Goal: Contribute content: Contribute content

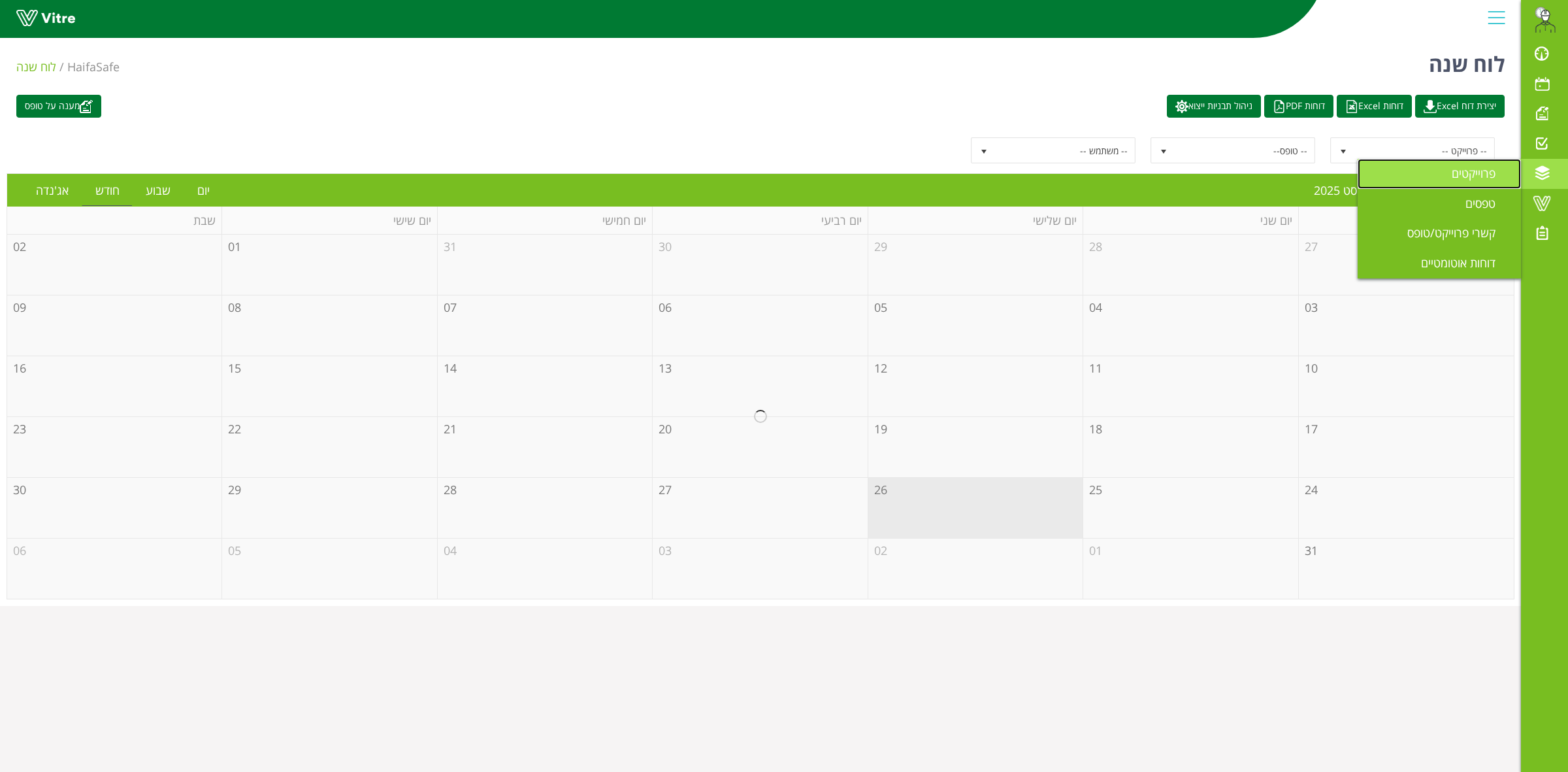
click at [1477, 175] on span "פרוייקטים" at bounding box center [1482, 173] width 60 height 15
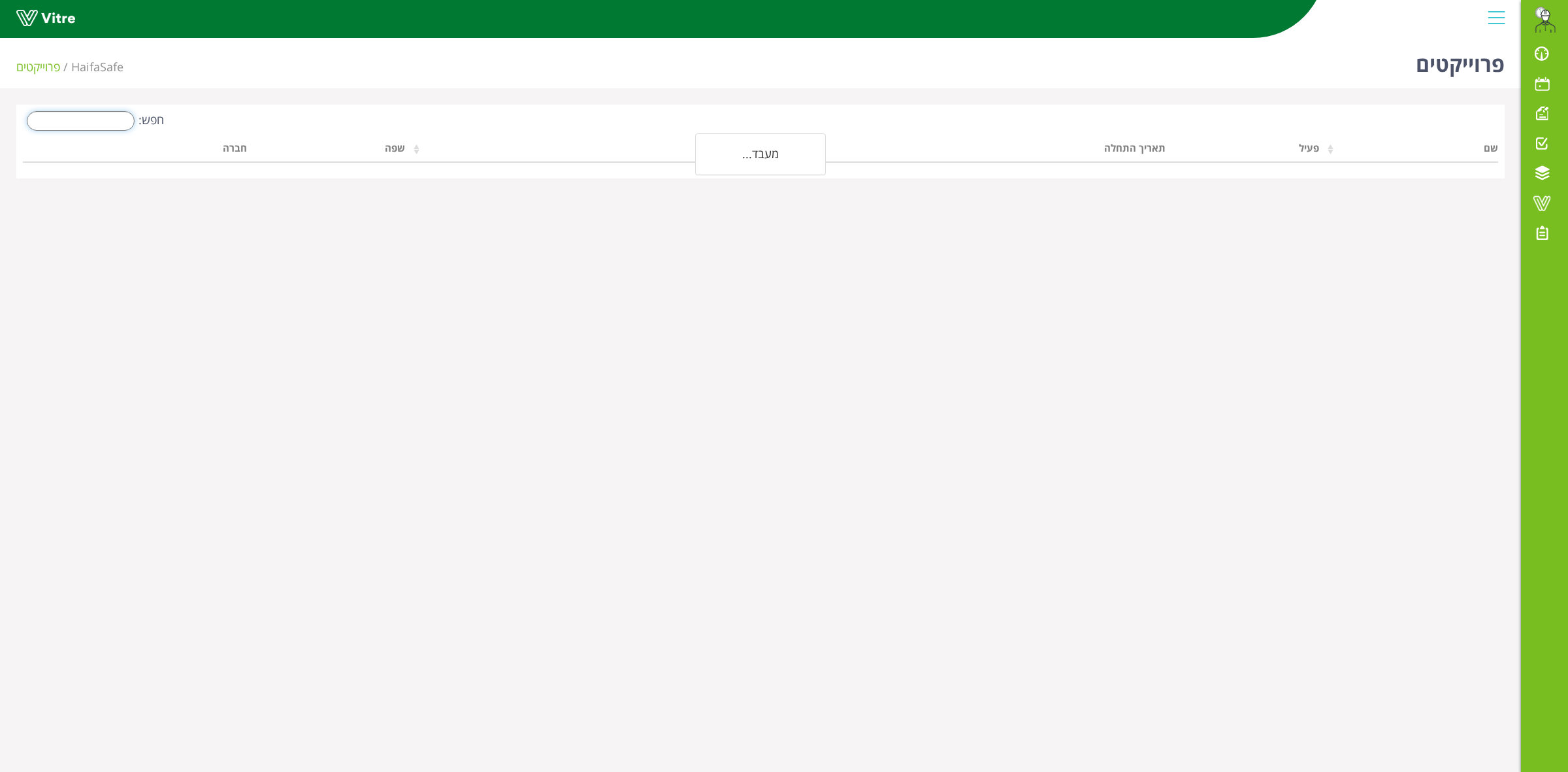
click at [87, 121] on input "חפש:" at bounding box center [81, 121] width 108 height 20
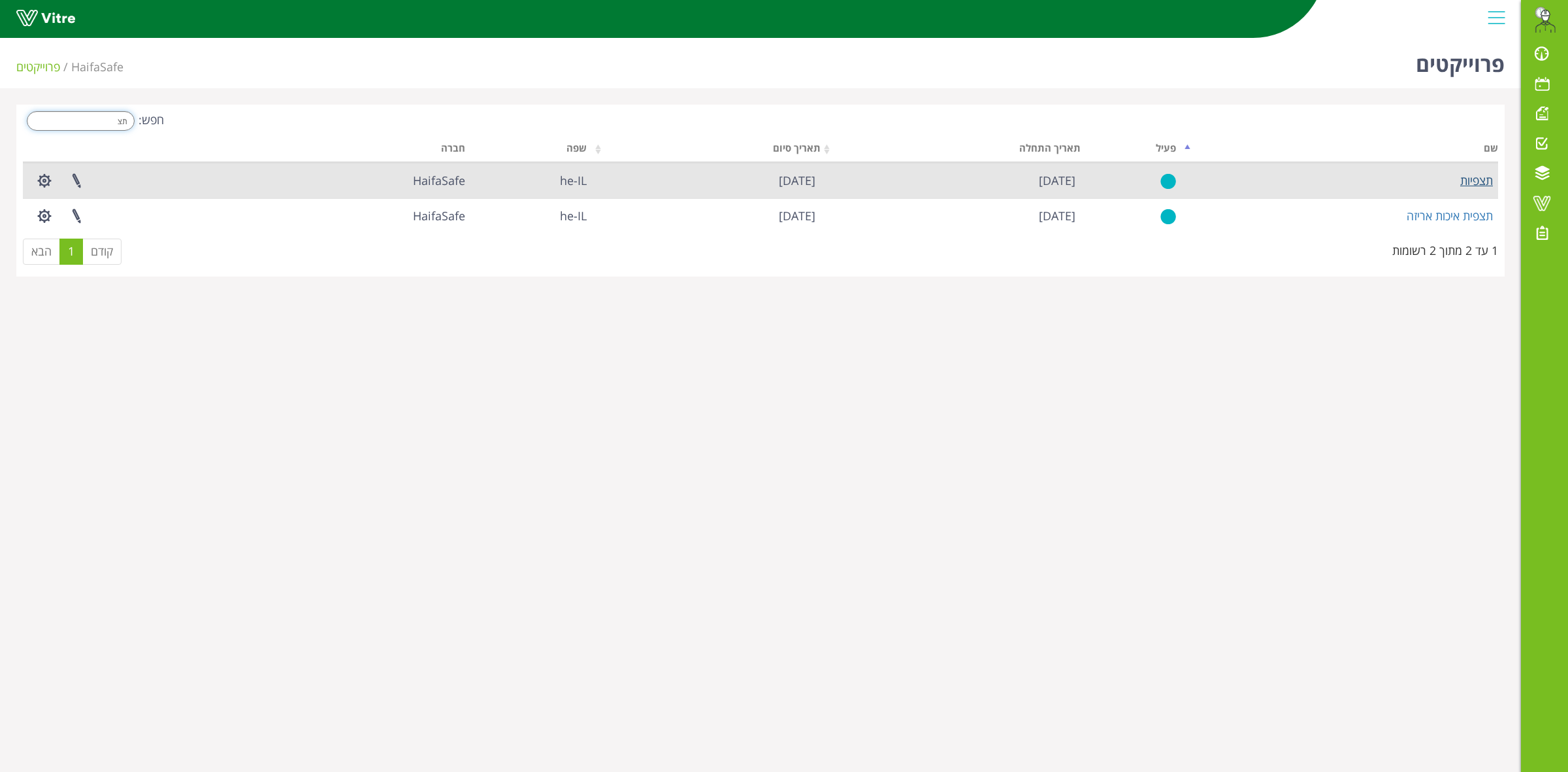
type input "תצ"
click at [1471, 181] on link "תצפיות" at bounding box center [1477, 180] width 33 height 15
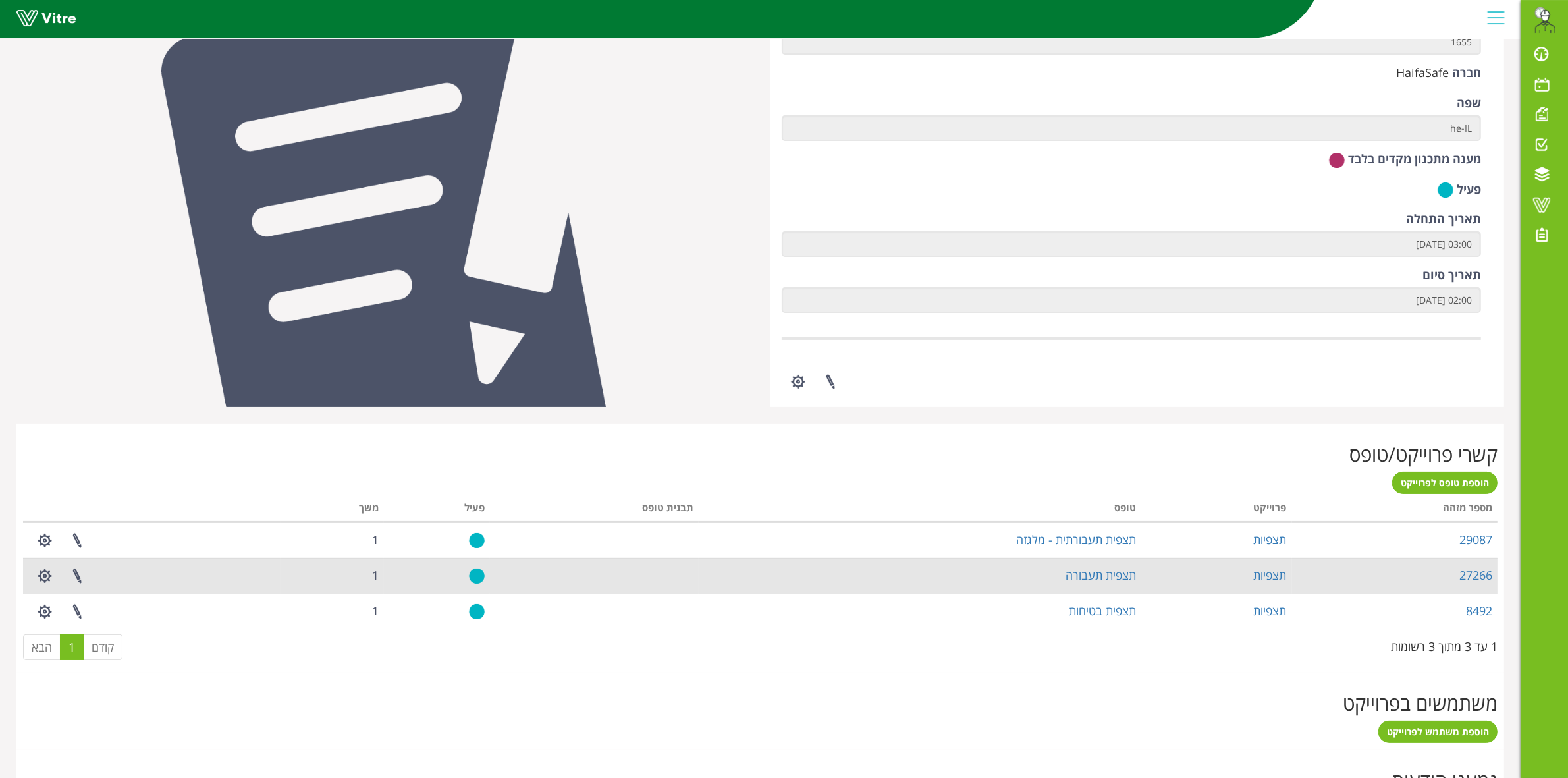
scroll to position [310, 0]
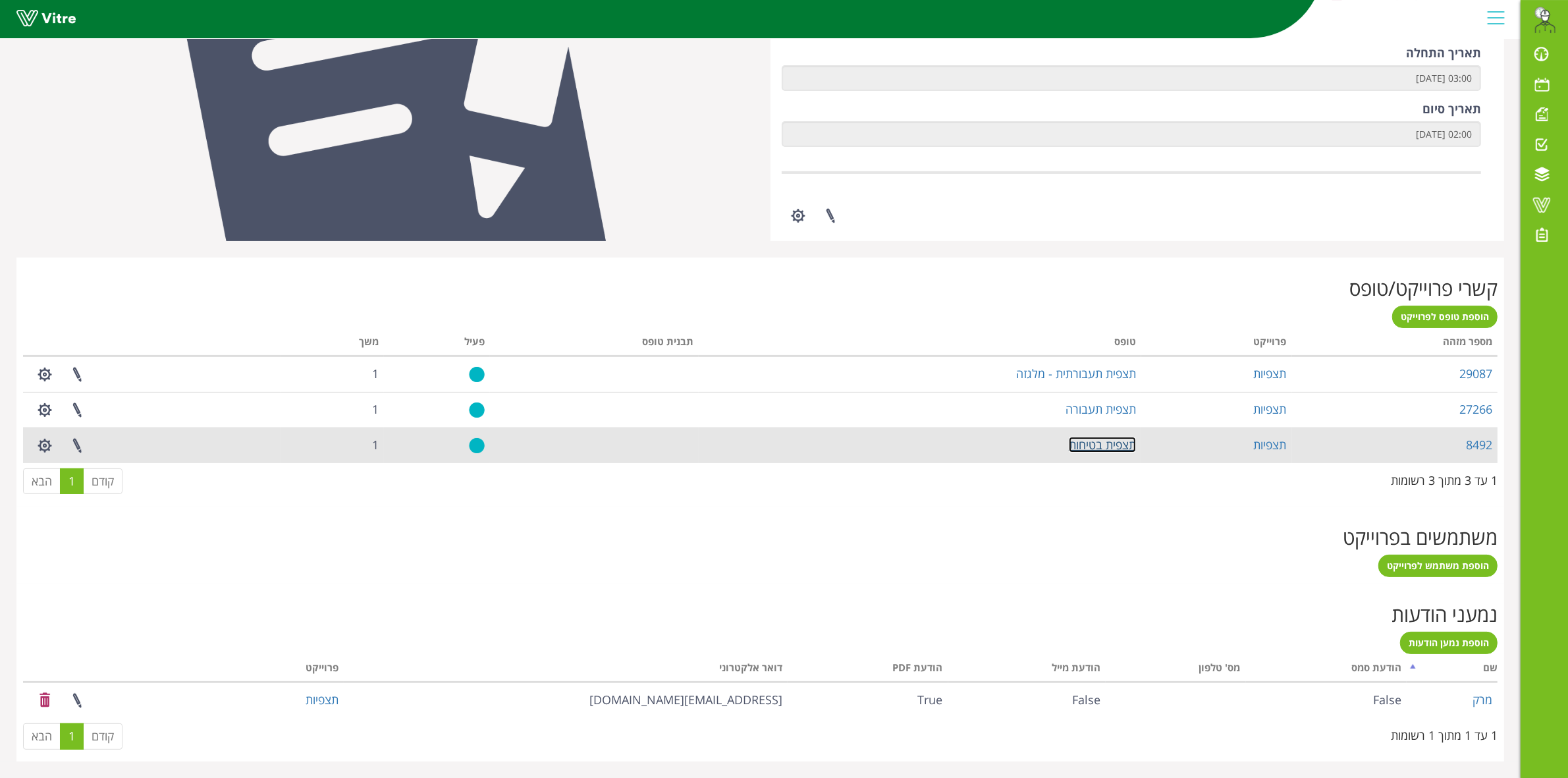
click at [1114, 441] on link "תצפית בטיחות" at bounding box center [1102, 444] width 67 height 15
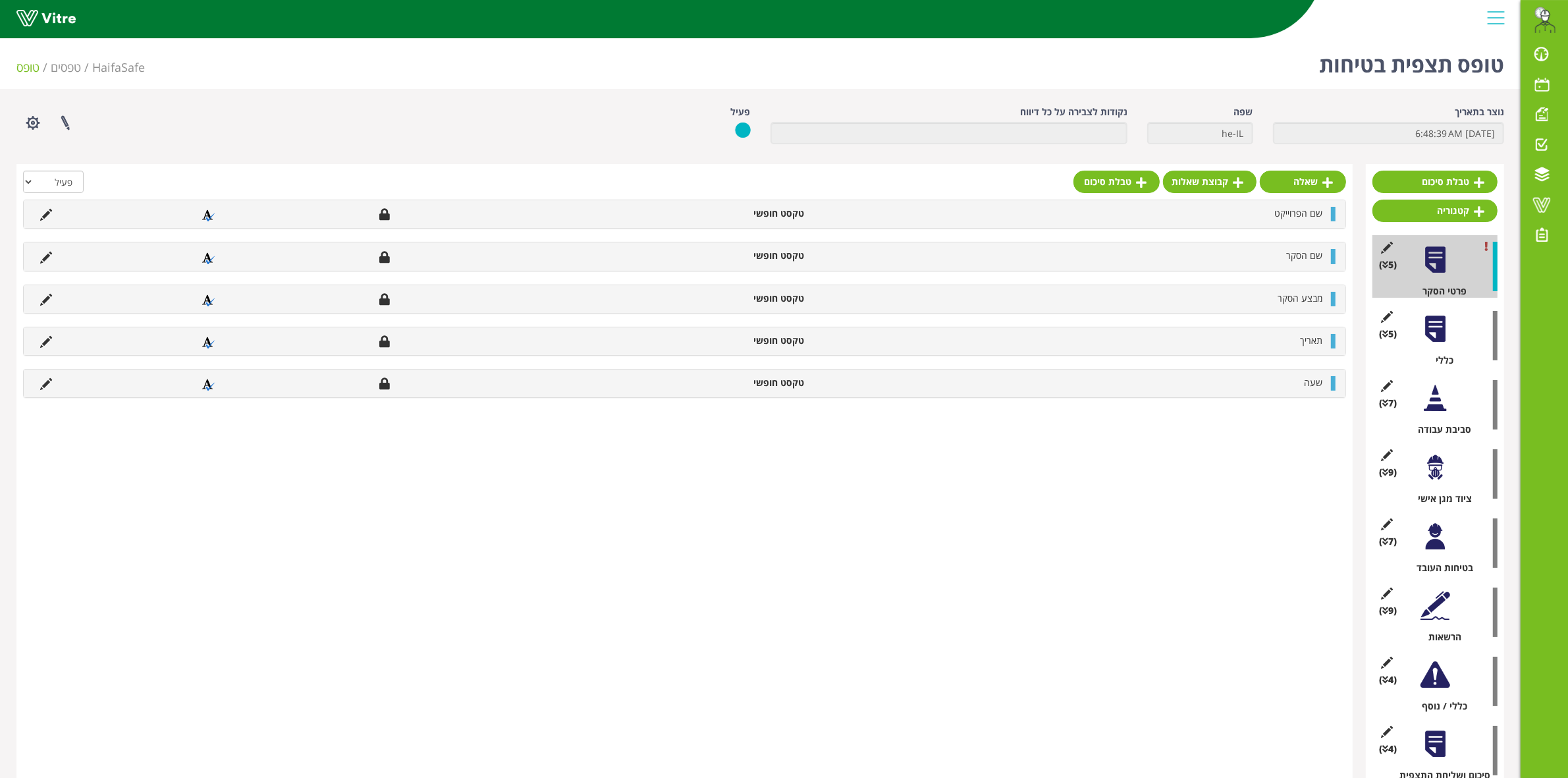
click at [1446, 329] on div at bounding box center [1435, 329] width 29 height 29
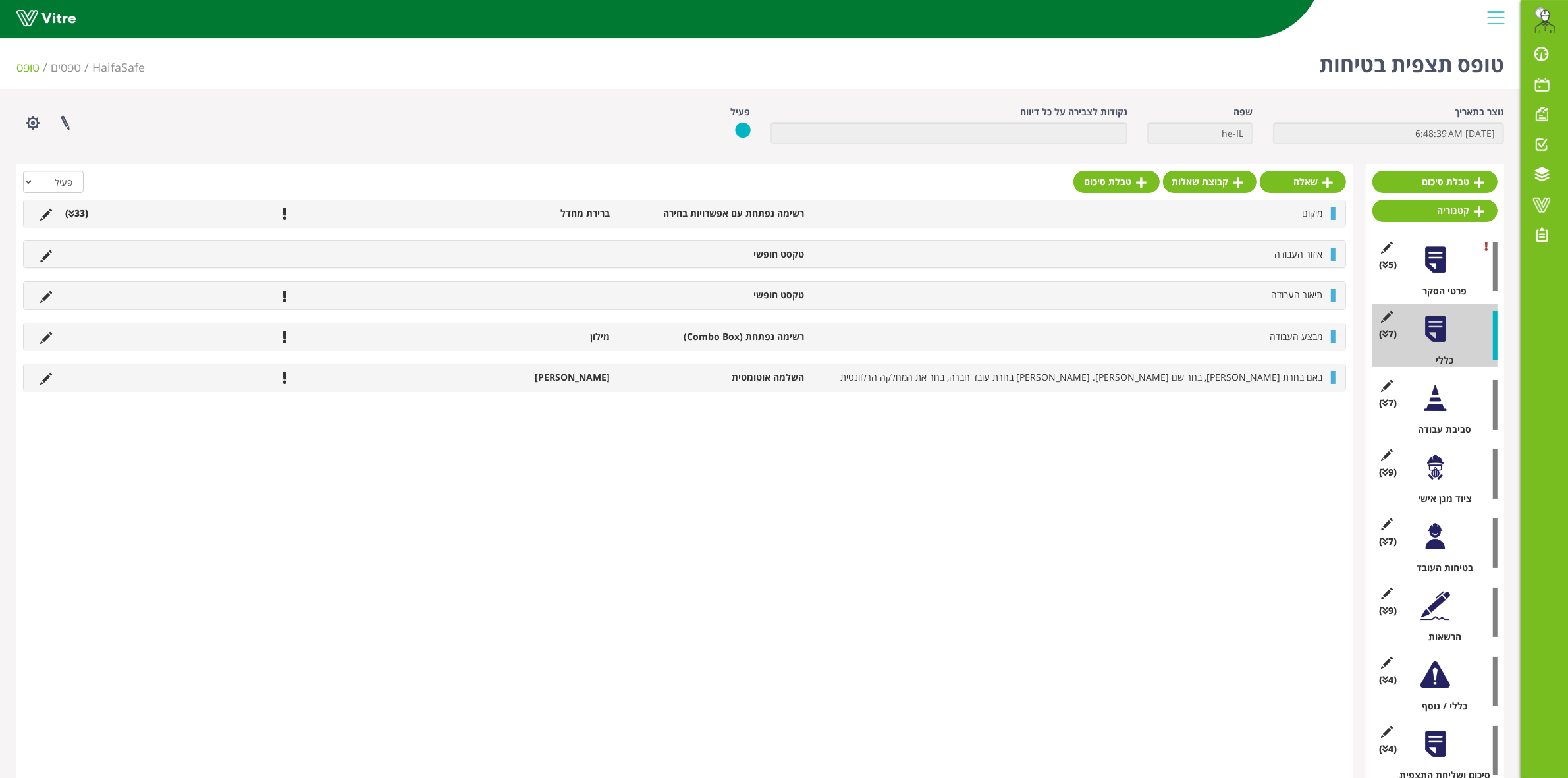
click at [71, 212] on icon at bounding box center [72, 214] width 6 height 9
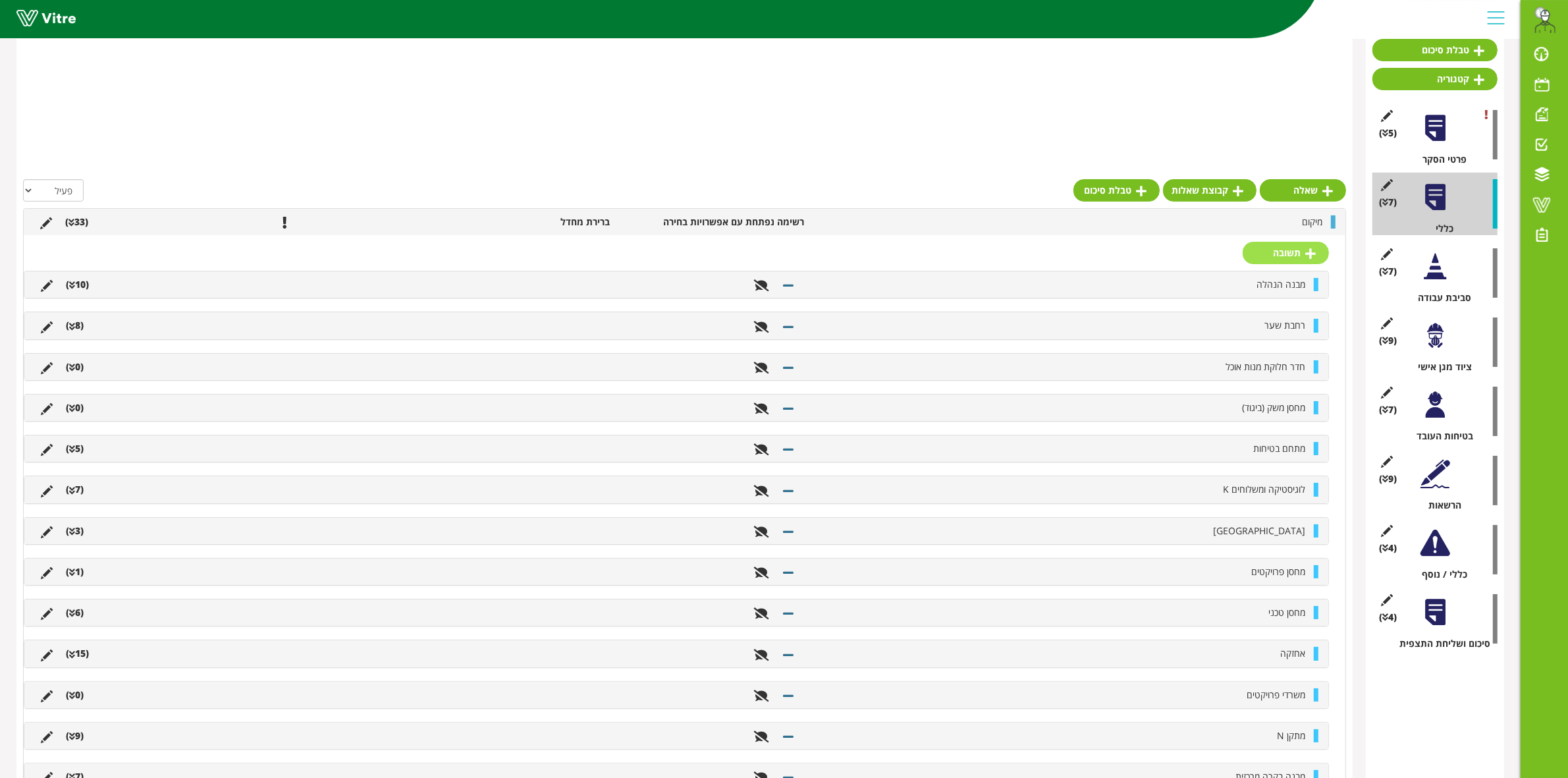
scroll to position [83, 0]
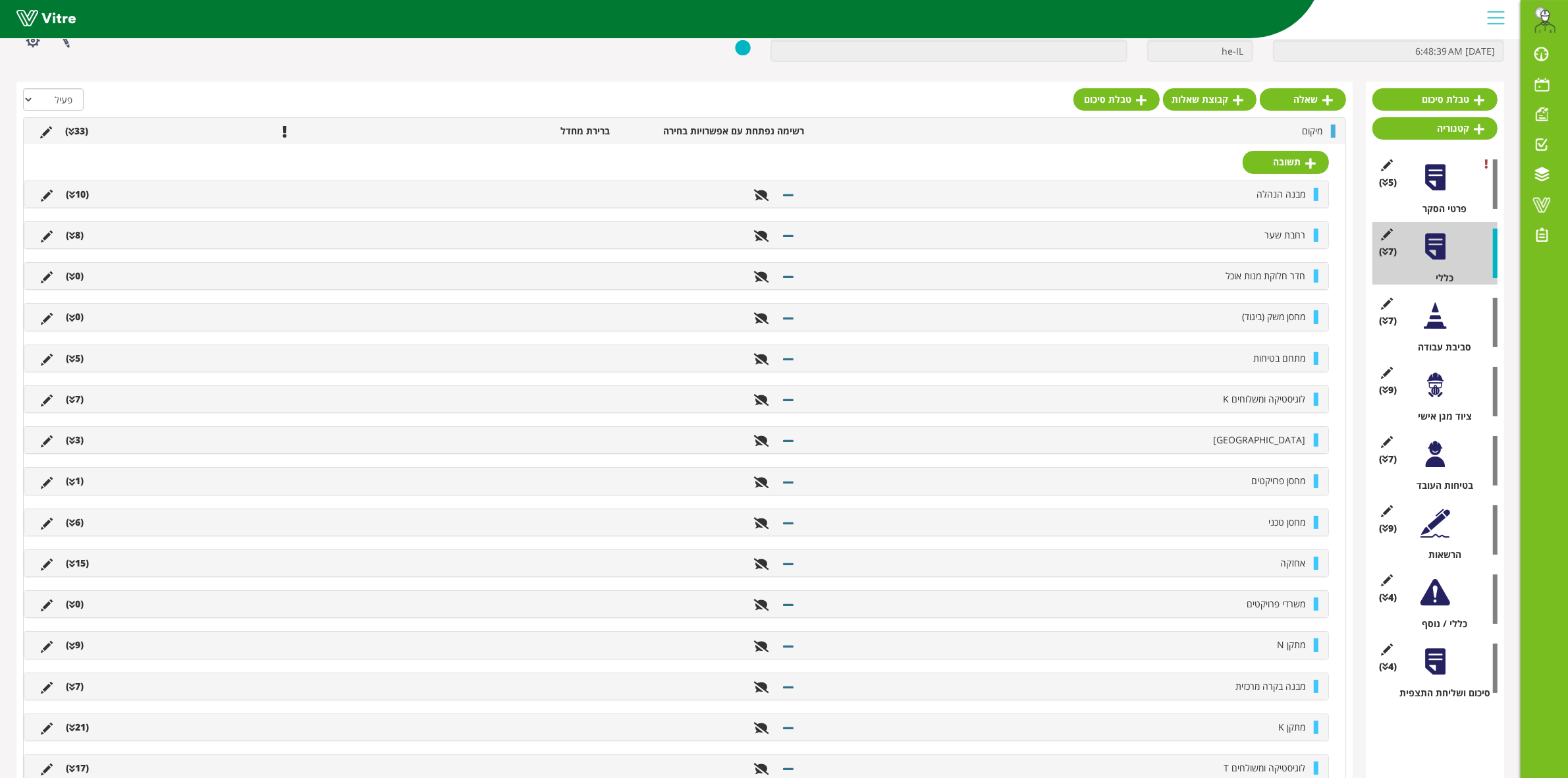
click at [77, 132] on li "(33 )" at bounding box center [77, 131] width 36 height 13
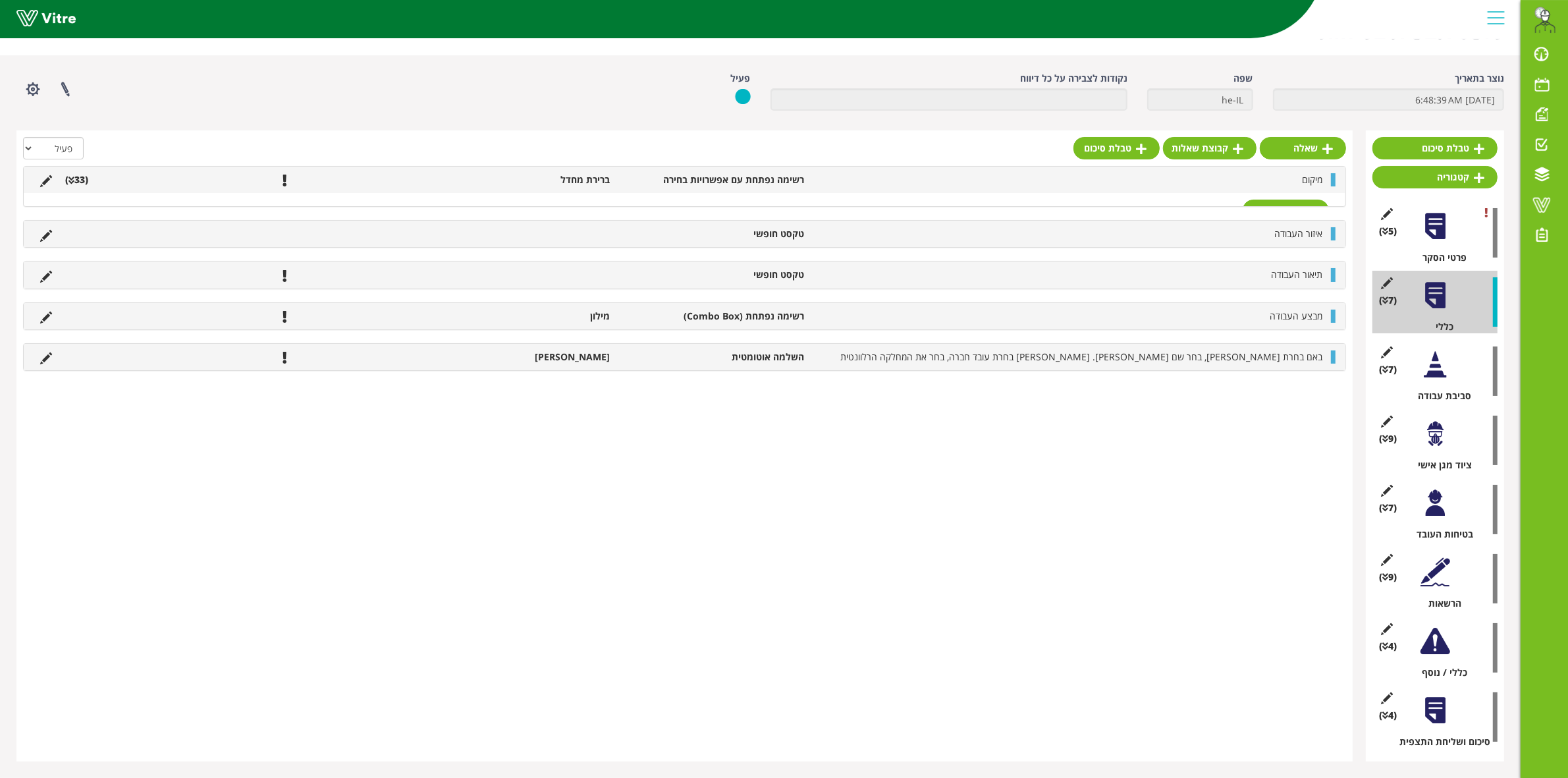
scroll to position [34, 0]
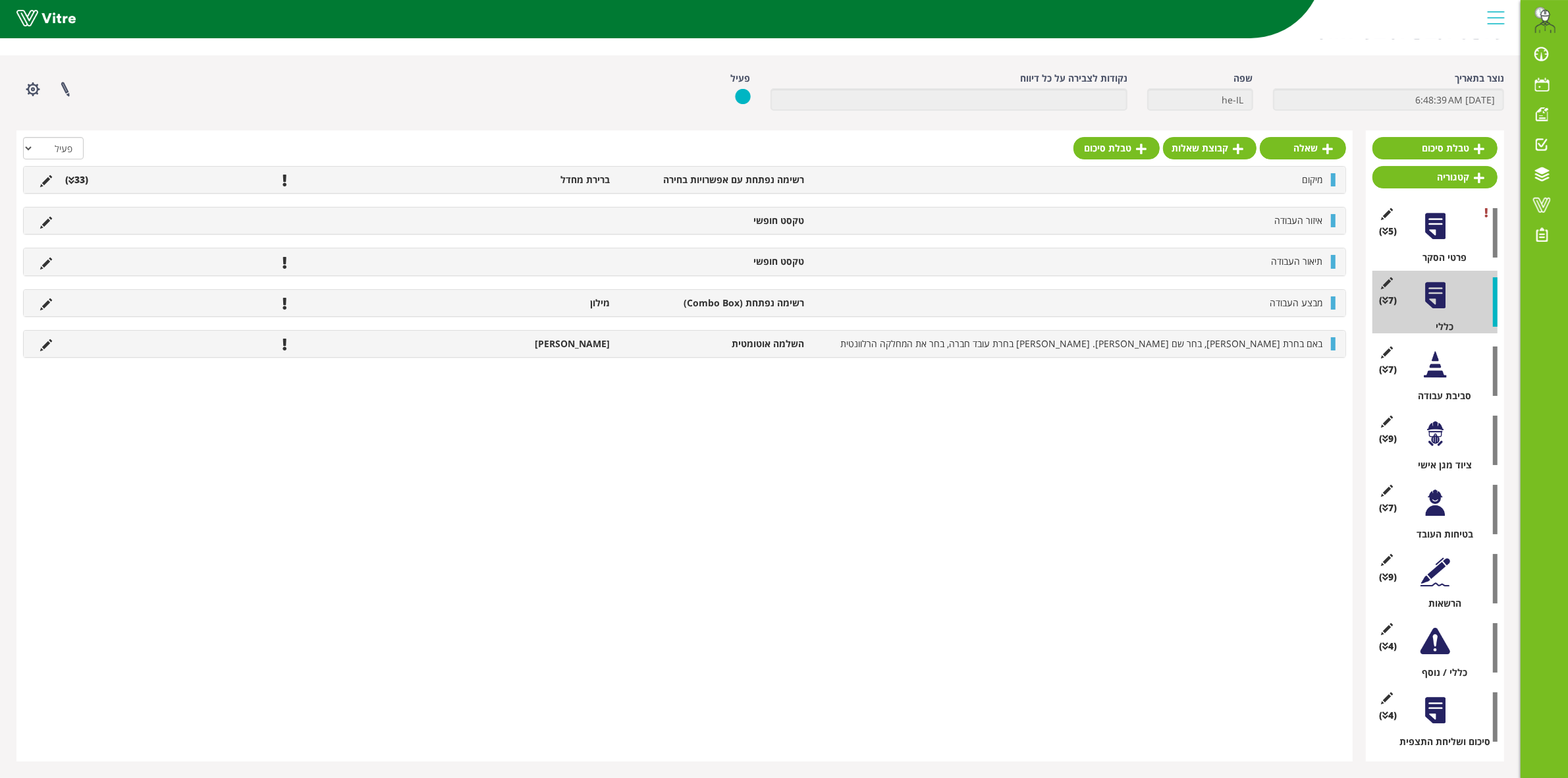
click at [21, 212] on div "שאלה קבוצת שאלות טבלת סיכום הכל פעיל לא פעיל מיקום רשימה נפתחת עם אפשרויות בחיר…" at bounding box center [684, 446] width 1336 height 630
click at [44, 218] on icon at bounding box center [46, 222] width 12 height 12
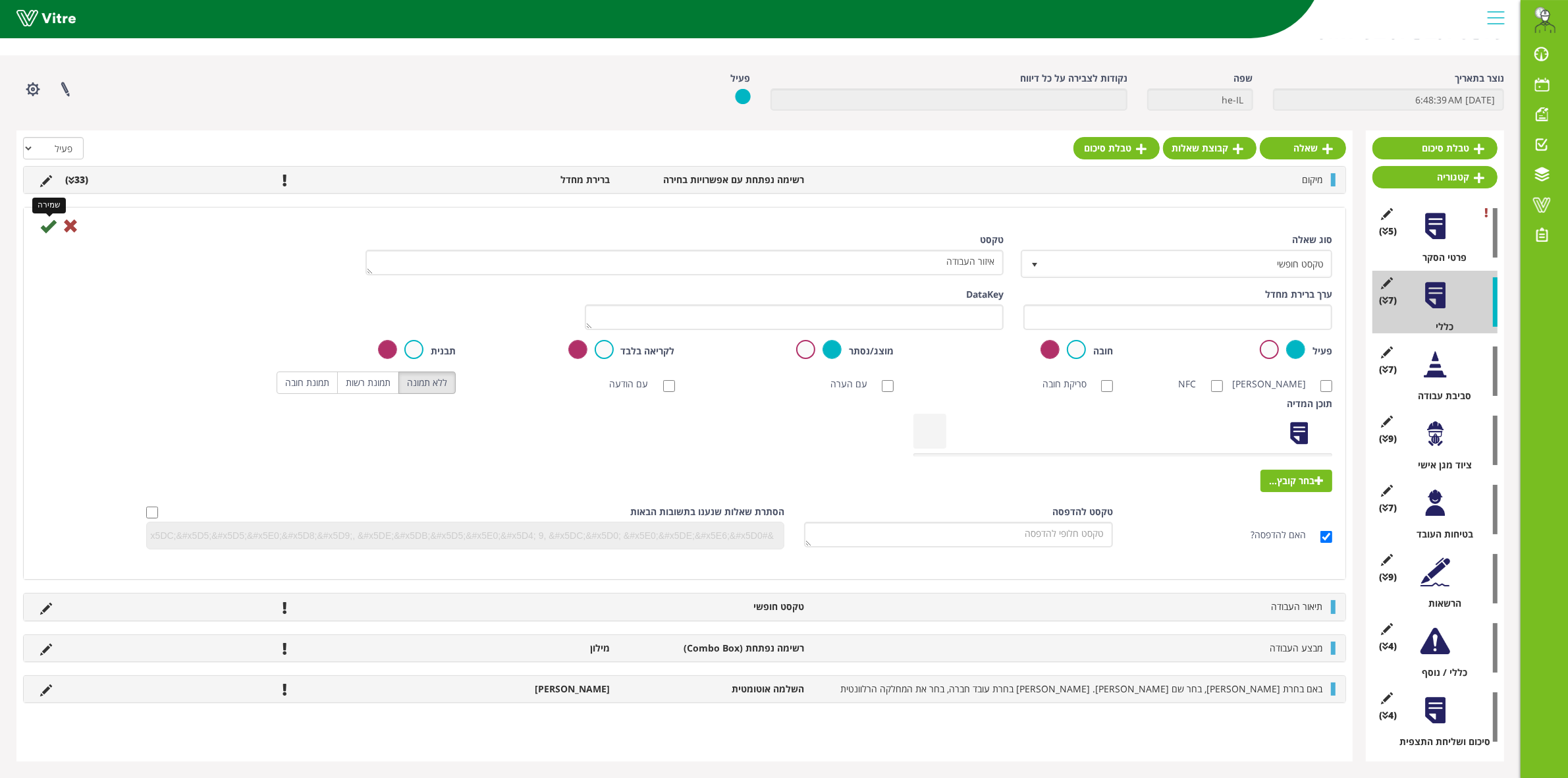
click at [50, 226] on icon at bounding box center [48, 226] width 15 height 15
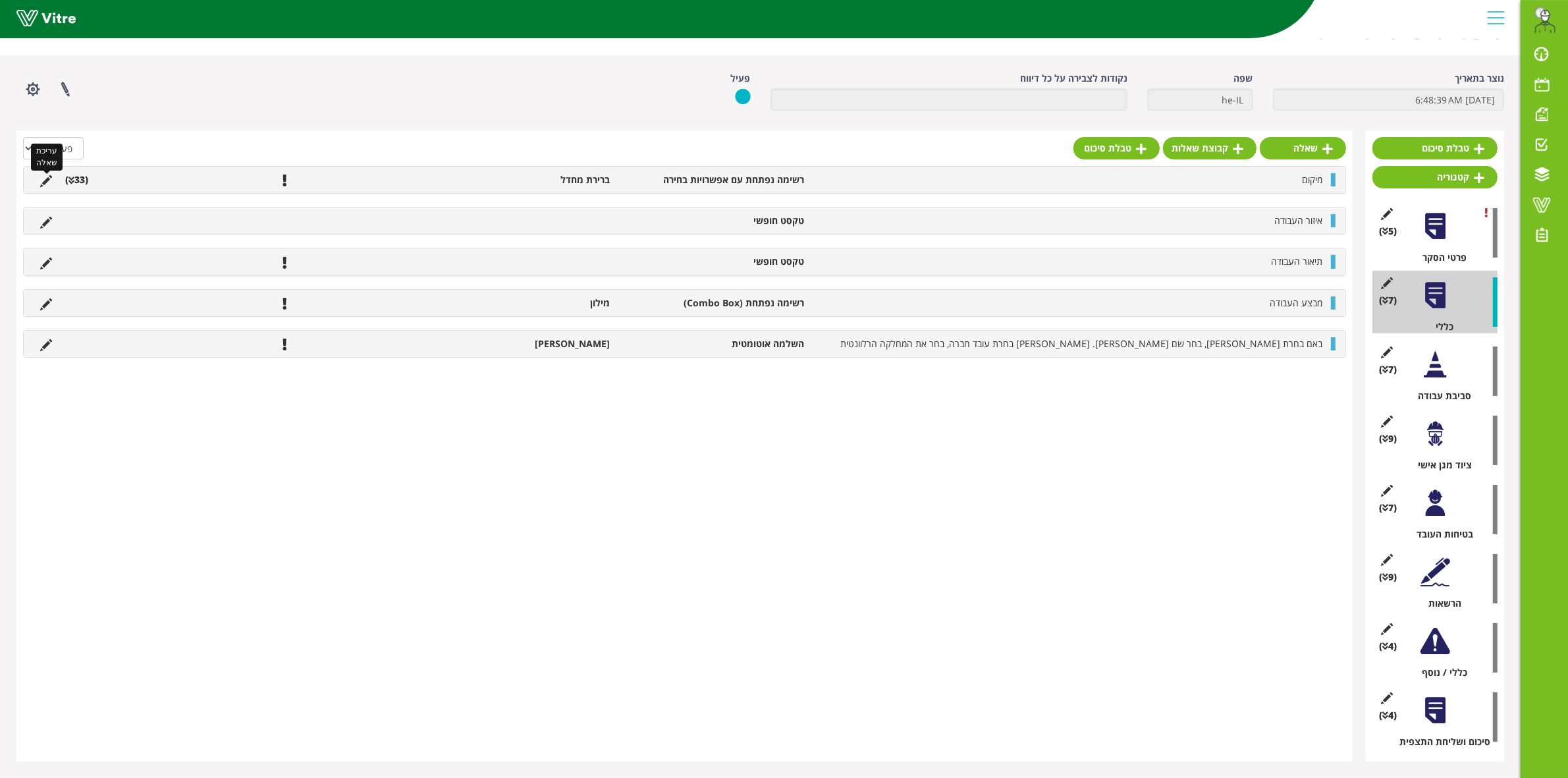
click at [50, 178] on icon at bounding box center [46, 181] width 12 height 12
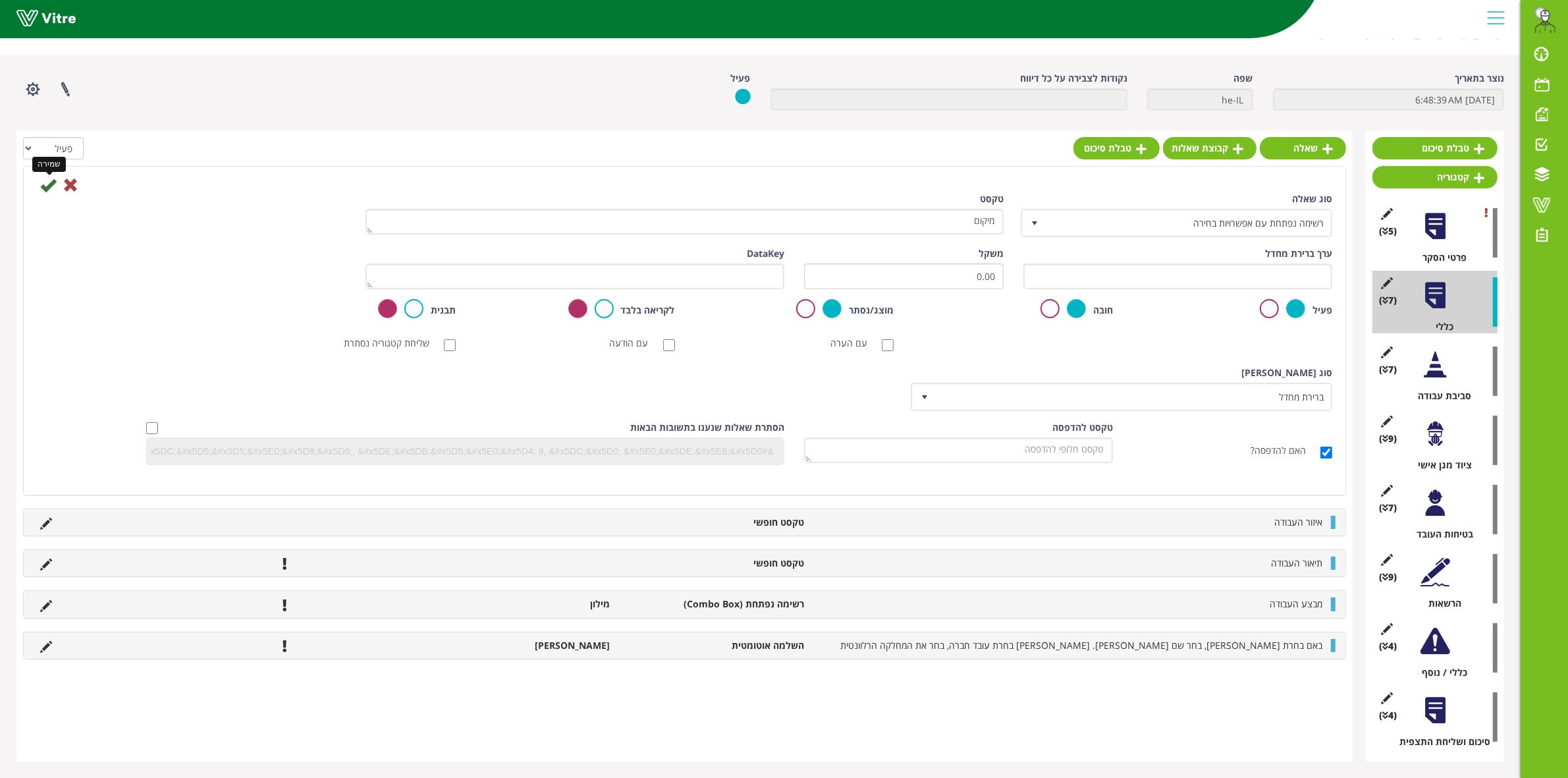
click at [50, 185] on icon at bounding box center [48, 185] width 15 height 15
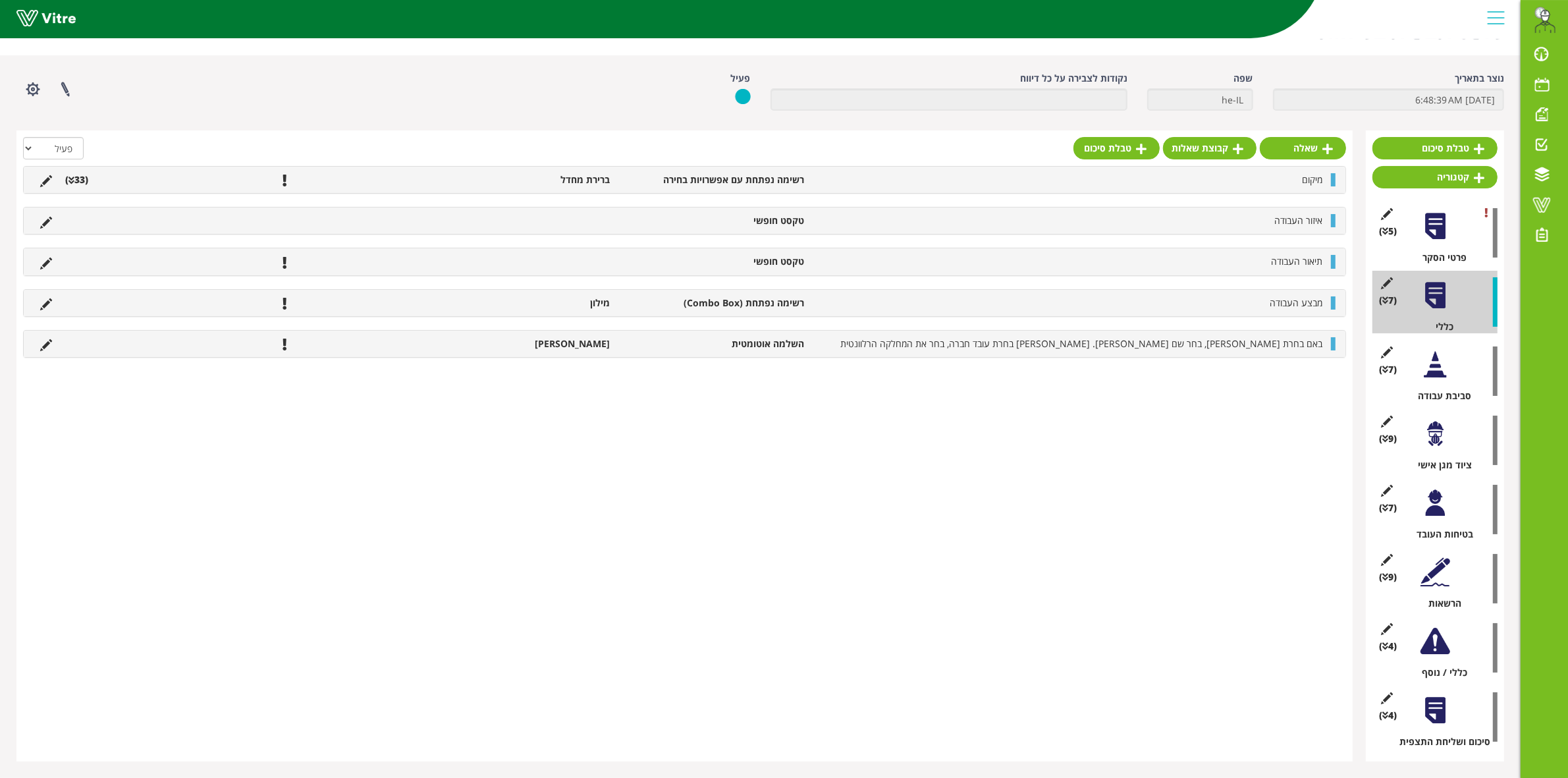
click at [74, 183] on li "(33 )" at bounding box center [77, 179] width 36 height 13
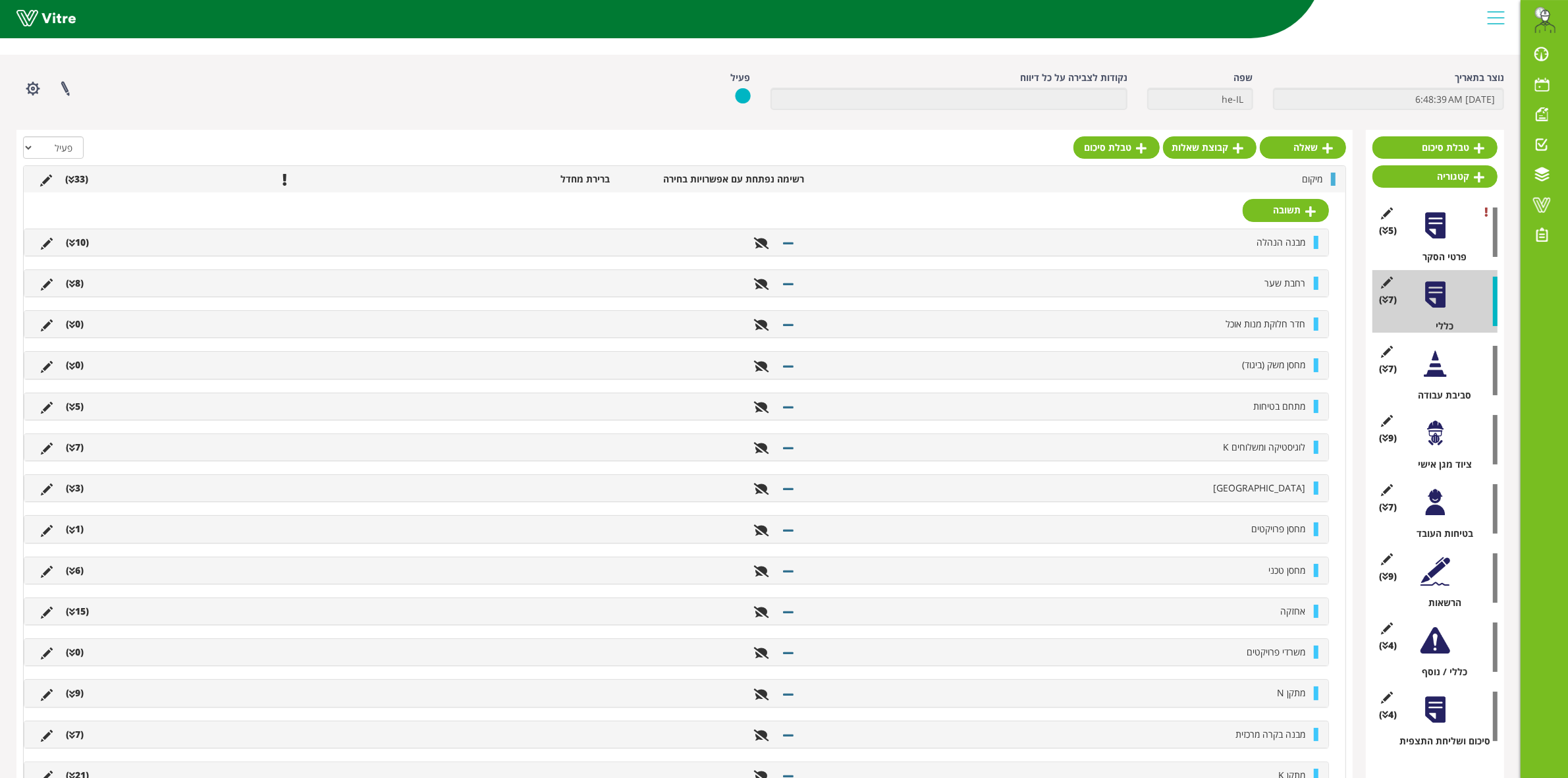
scroll to position [83, 0]
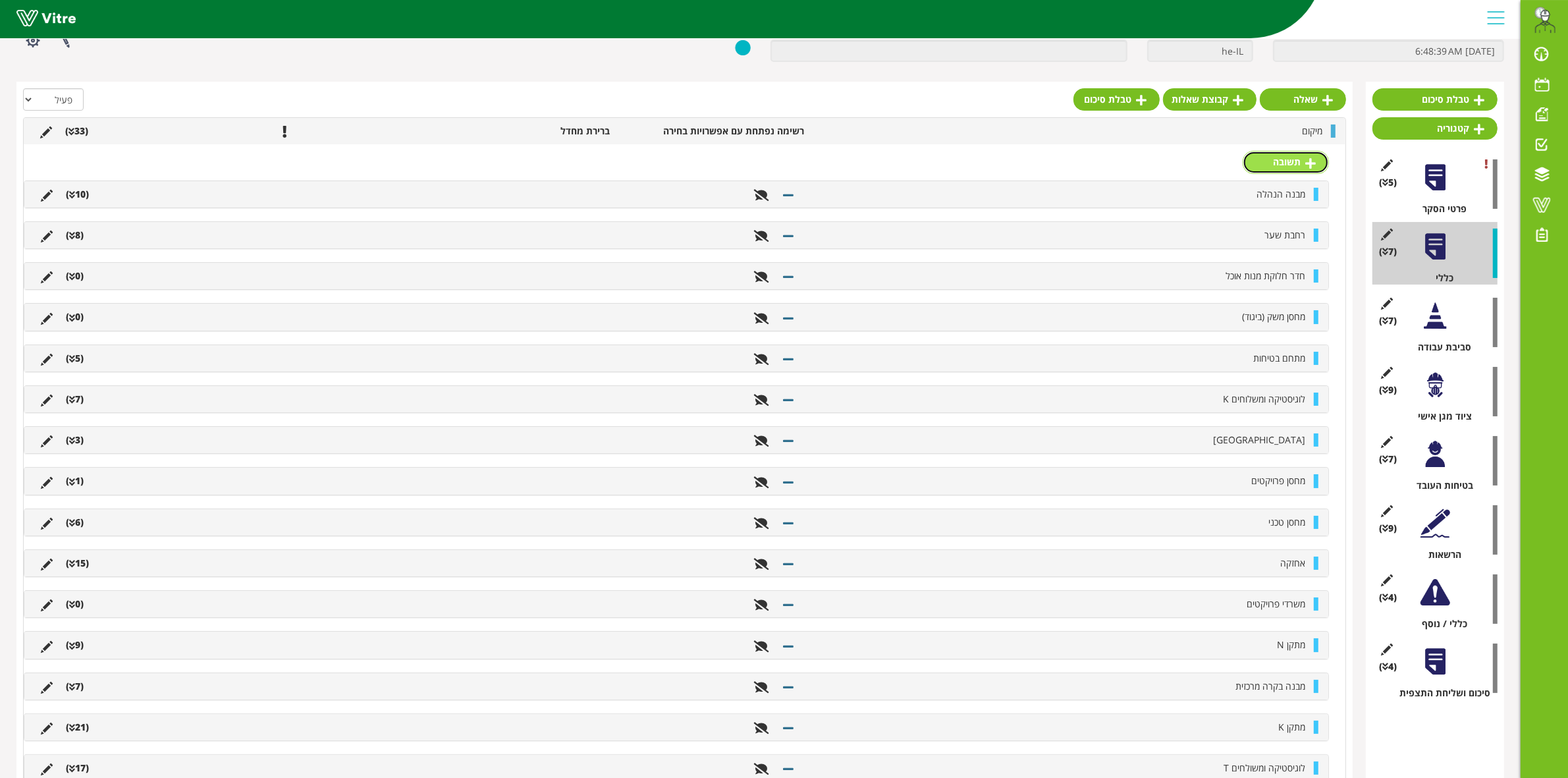
click at [1291, 163] on link "תשובה" at bounding box center [1286, 161] width 87 height 22
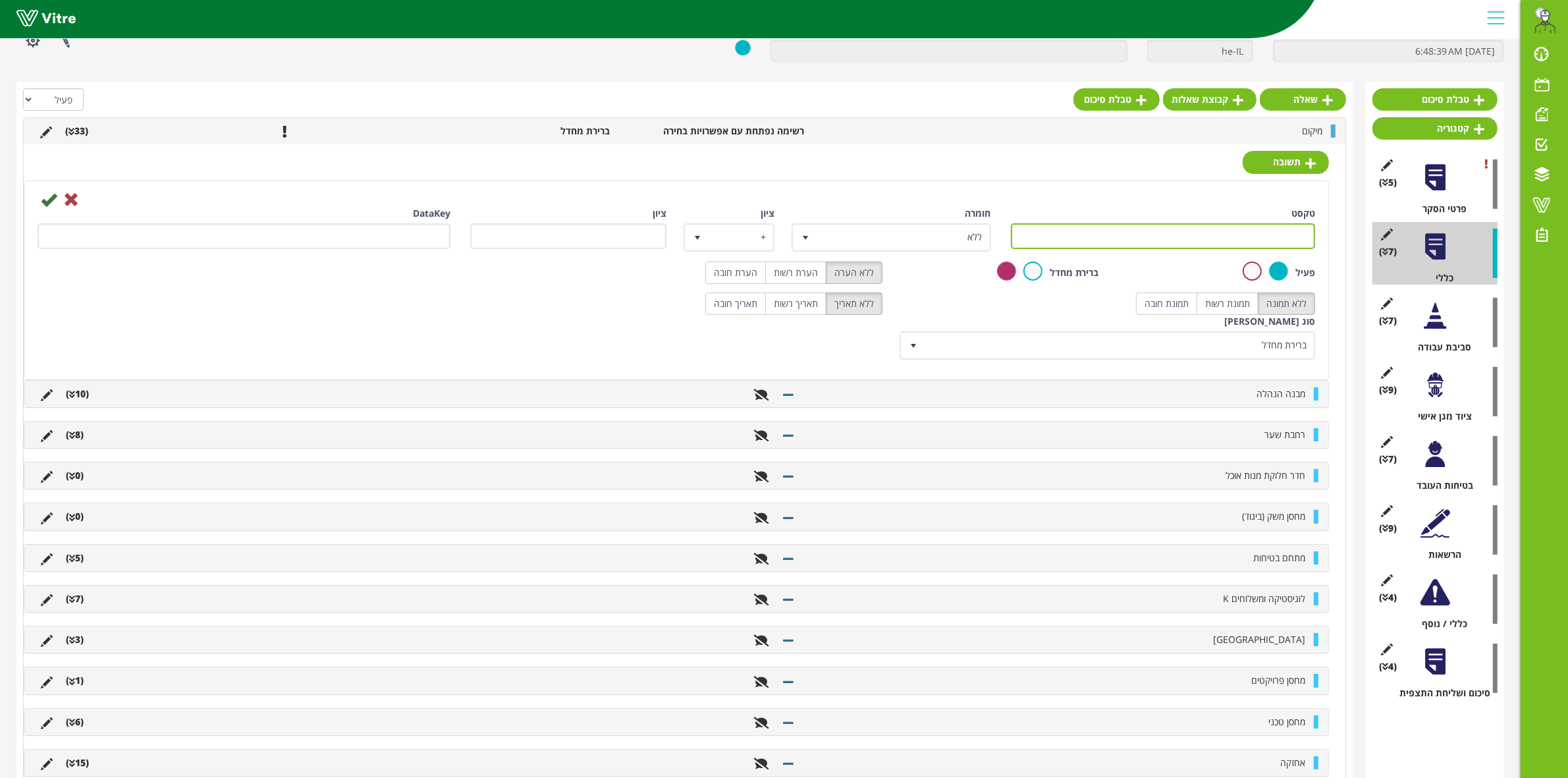
click at [1258, 234] on input "טקסט" at bounding box center [1163, 236] width 305 height 25
type input "מרכז קירור"
click at [47, 206] on icon at bounding box center [49, 199] width 15 height 15
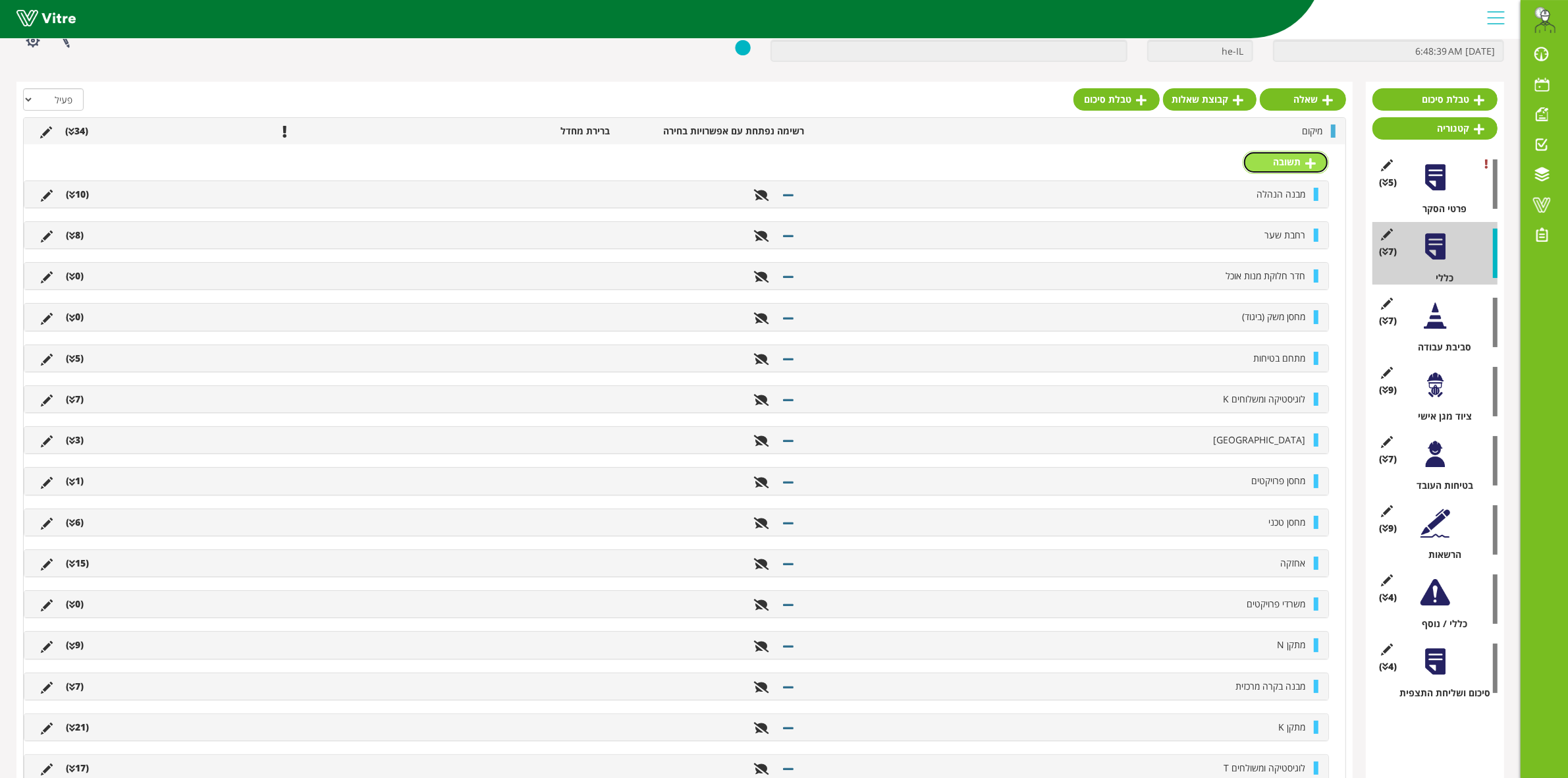
click at [1284, 163] on link "תשובה" at bounding box center [1286, 161] width 87 height 22
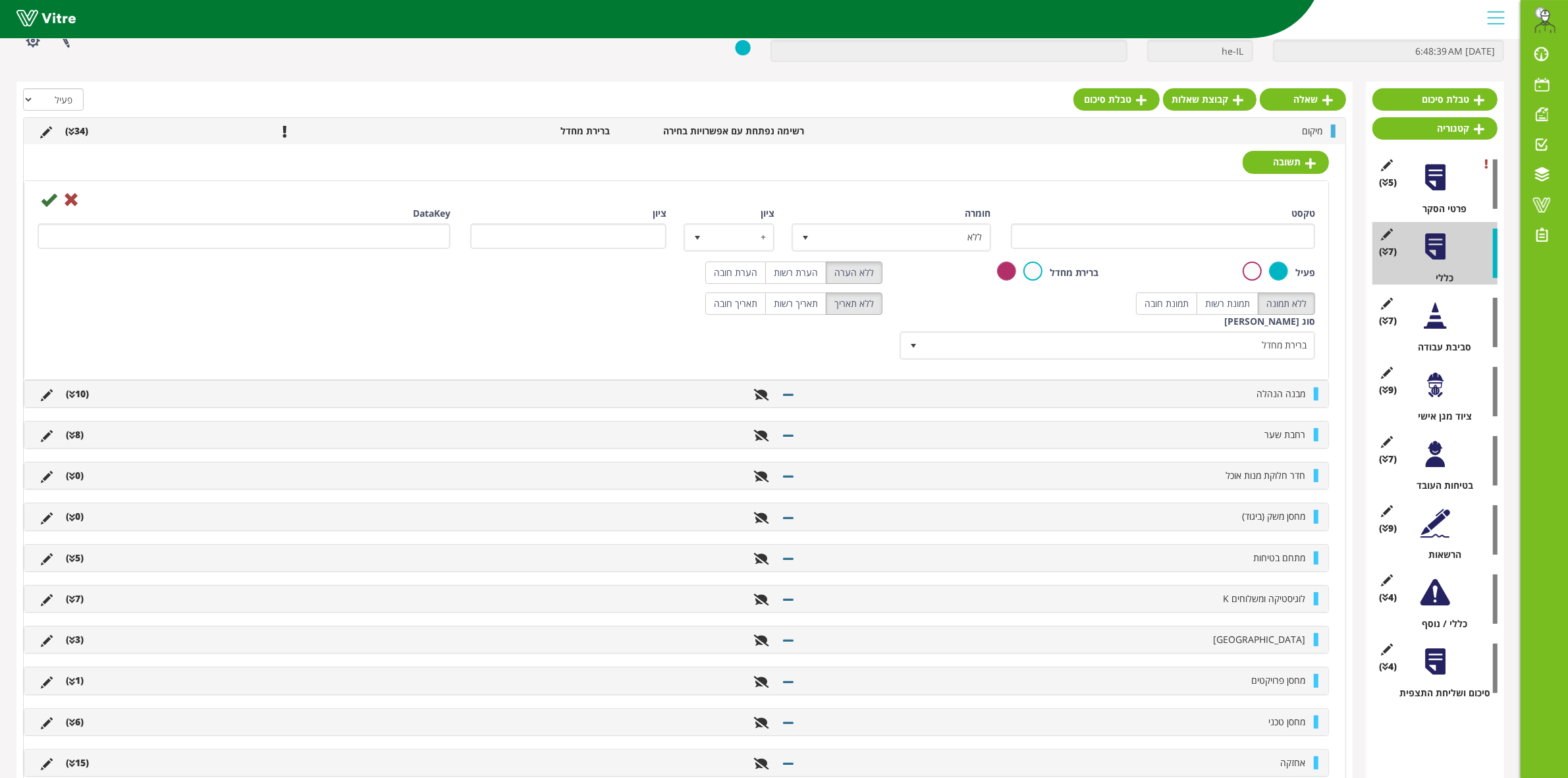
drag, startPoint x: 1250, startPoint y: 257, endPoint x: 1256, endPoint y: 252, distance: 7.8
click at [1251, 257] on div "טקסט" at bounding box center [1163, 233] width 325 height 52
click at [1256, 241] on input "טקסט" at bounding box center [1163, 236] width 305 height 25
type input "הרחבת מחסן טכני"
click at [55, 199] on icon at bounding box center [49, 199] width 15 height 15
